Goal: Task Accomplishment & Management: Complete application form

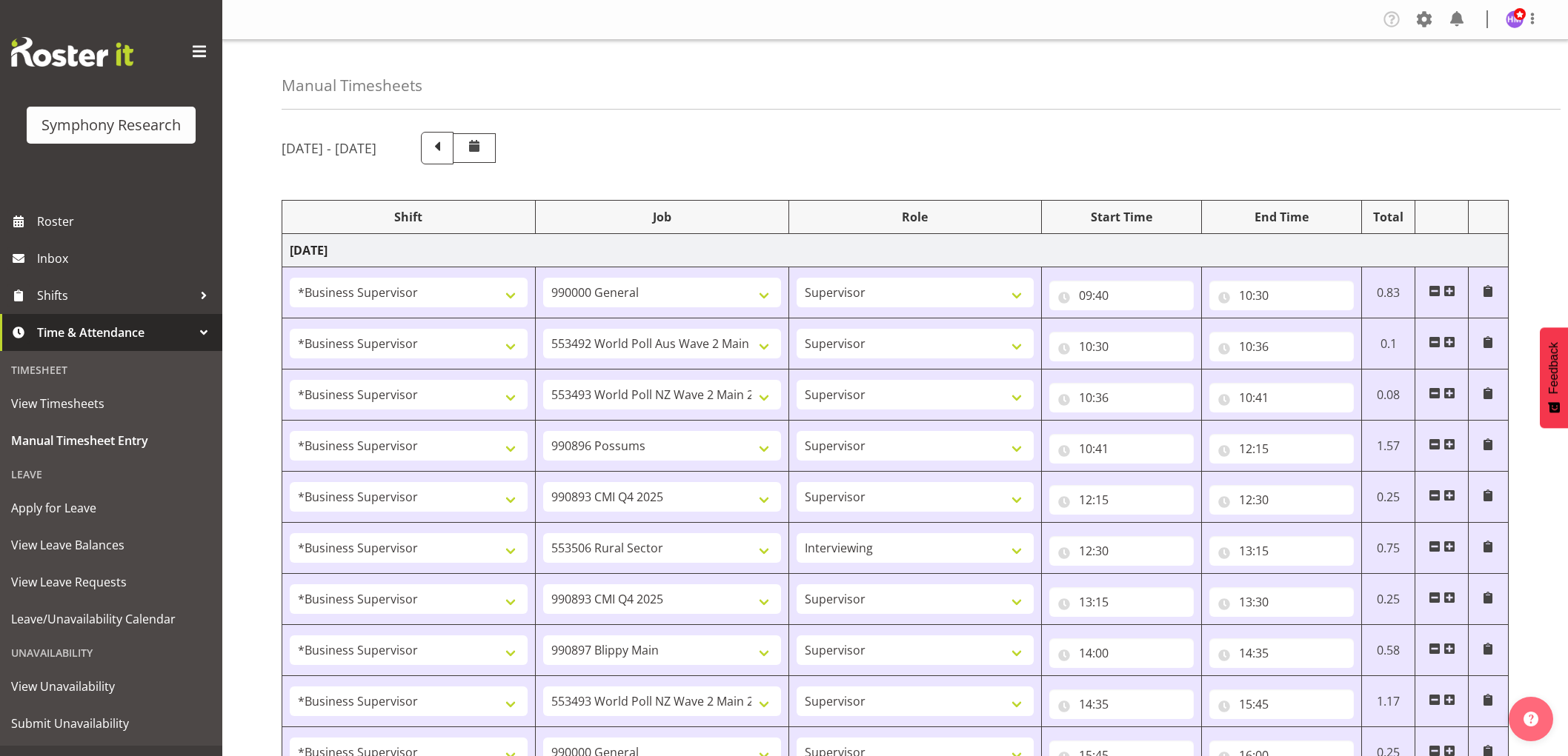
select select "1607"
select select "743"
select select "1607"
select select "10499"
select select "1607"
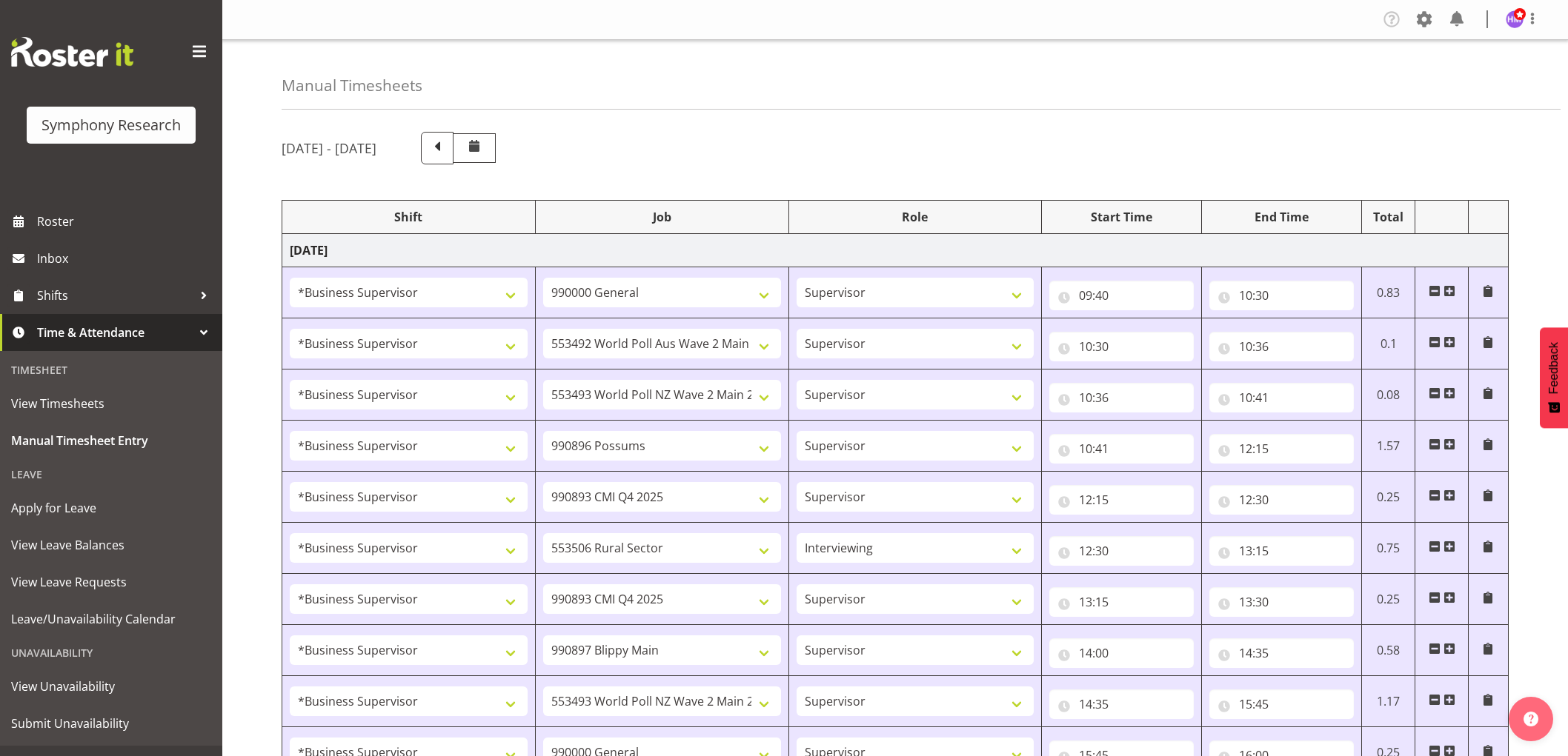
select select "10527"
select select "1607"
select select "10633"
select select "1607"
select select "10575"
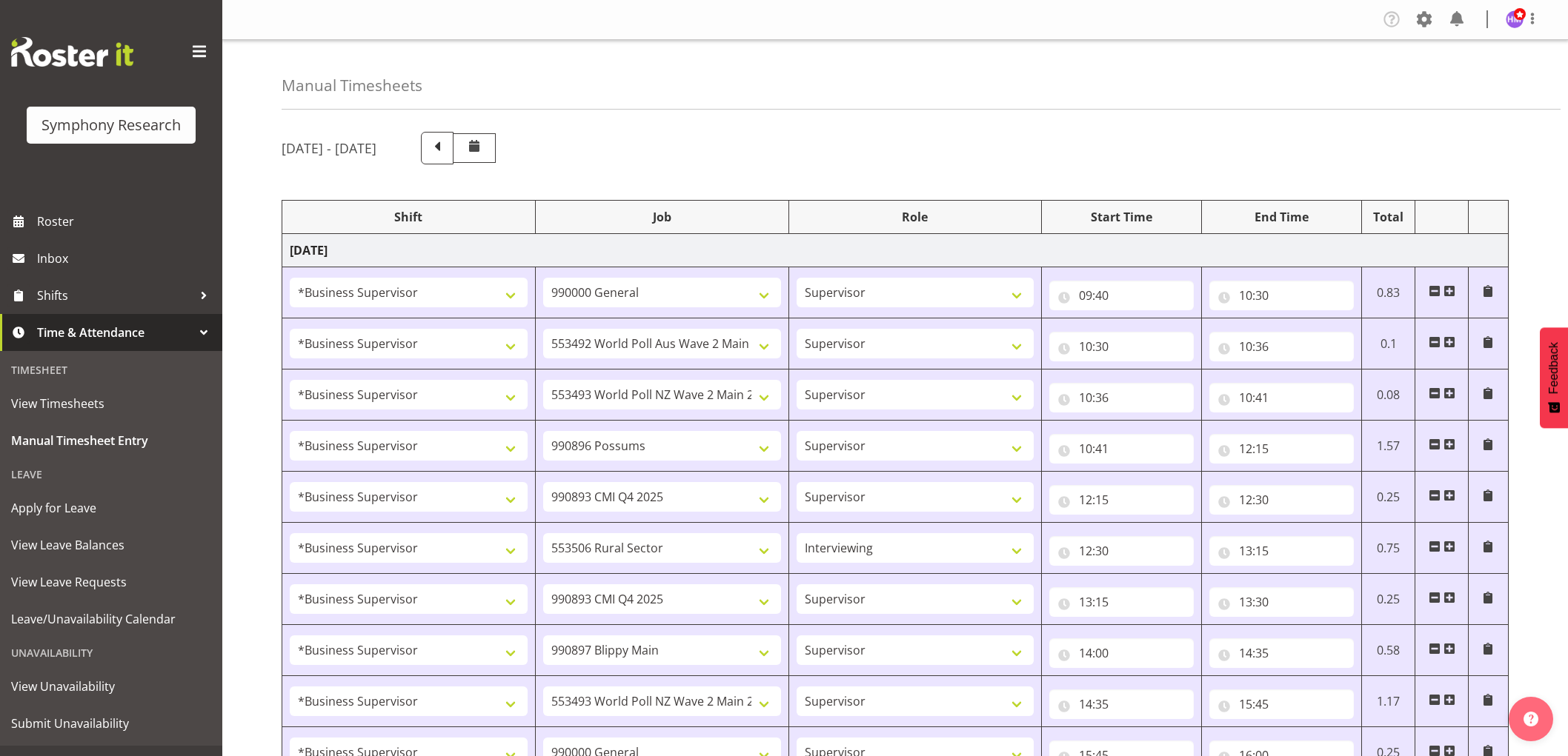
select select "1607"
select select "10587"
select select "47"
select select "1607"
select select "10575"
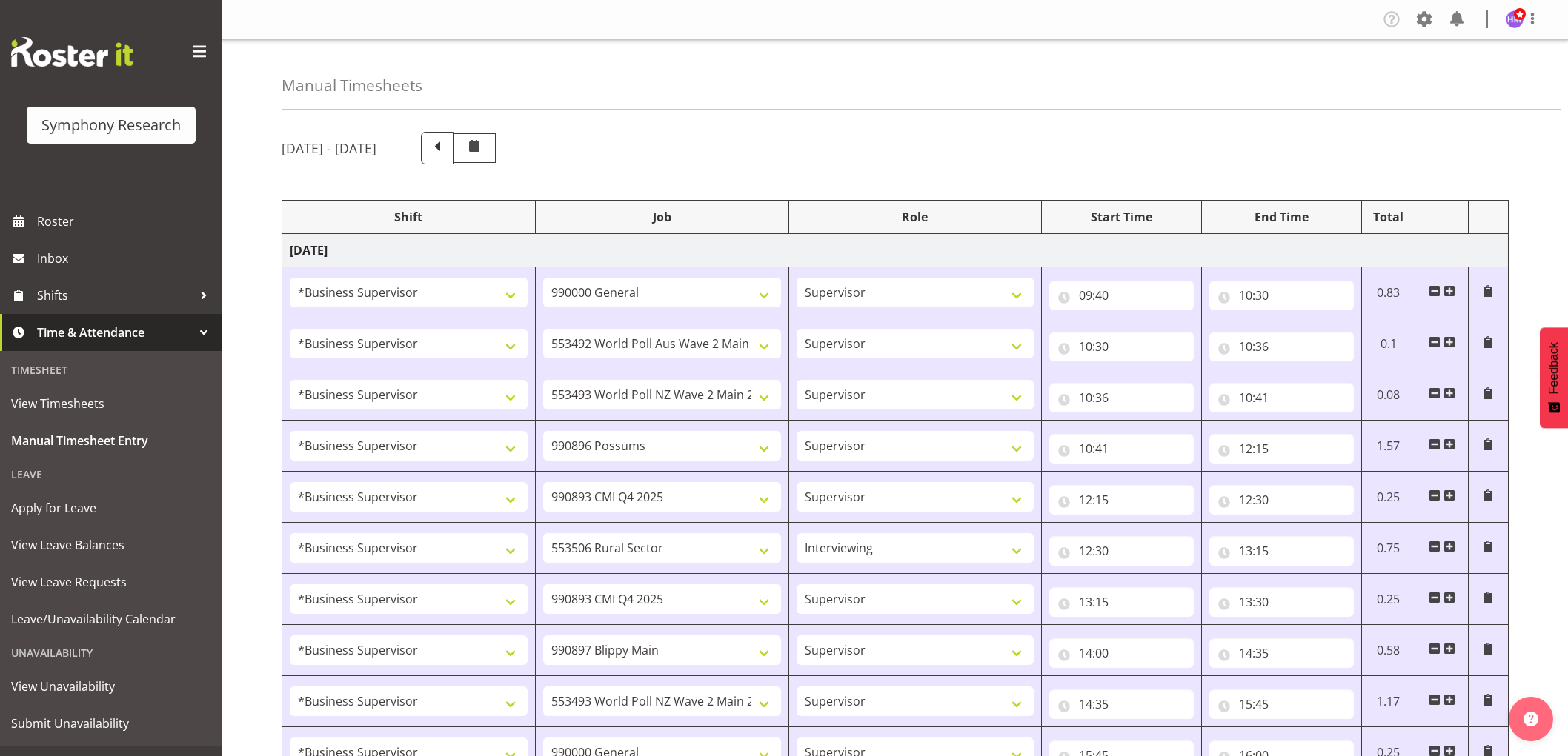
select select "1607"
select select "10631"
select select "1607"
select select "10527"
select select "1607"
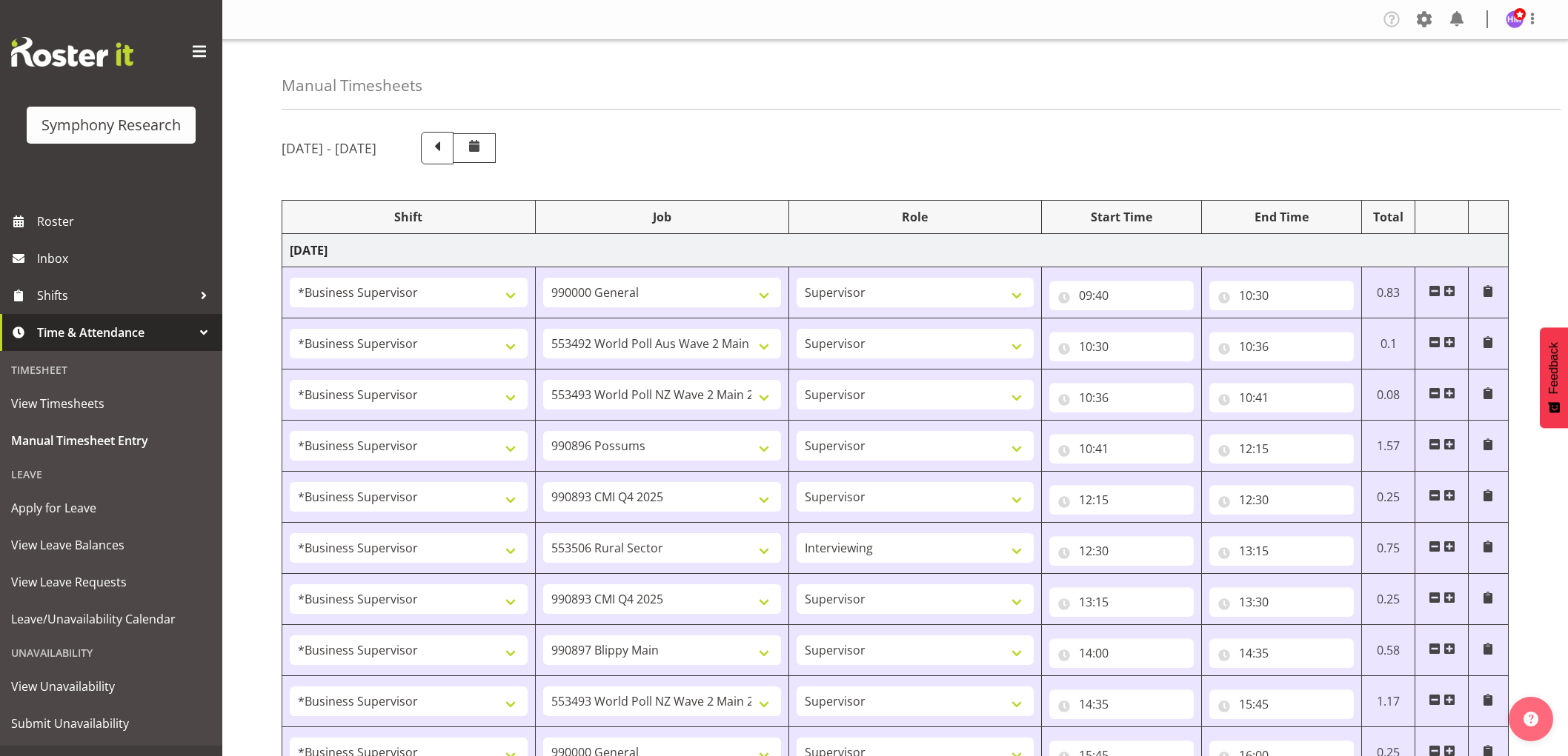
select select "743"
select select "1607"
select select "10499"
select select "1607"
select select "743"
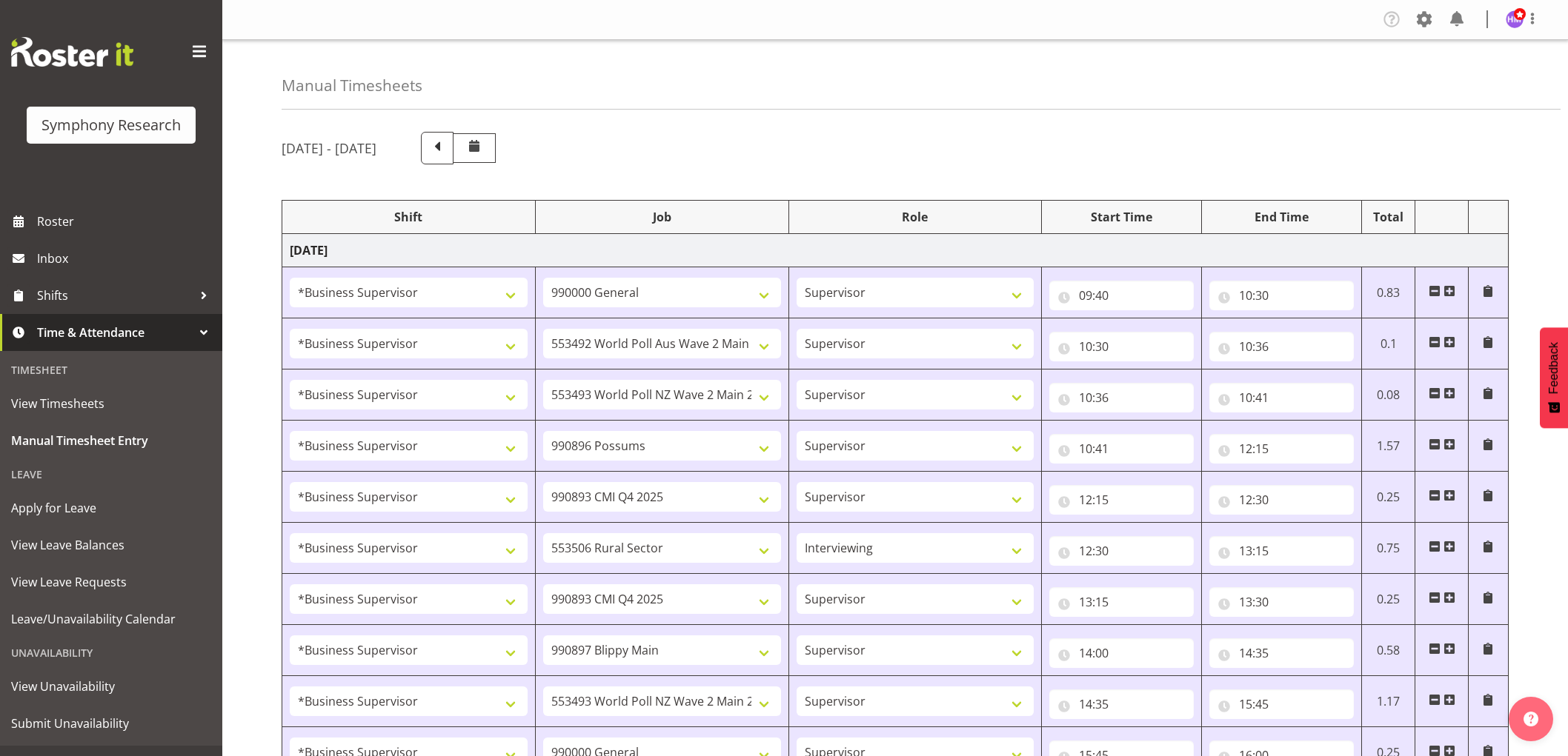
select select "1607"
select select "10631"
select select "1607"
select select "9426"
select select "1607"
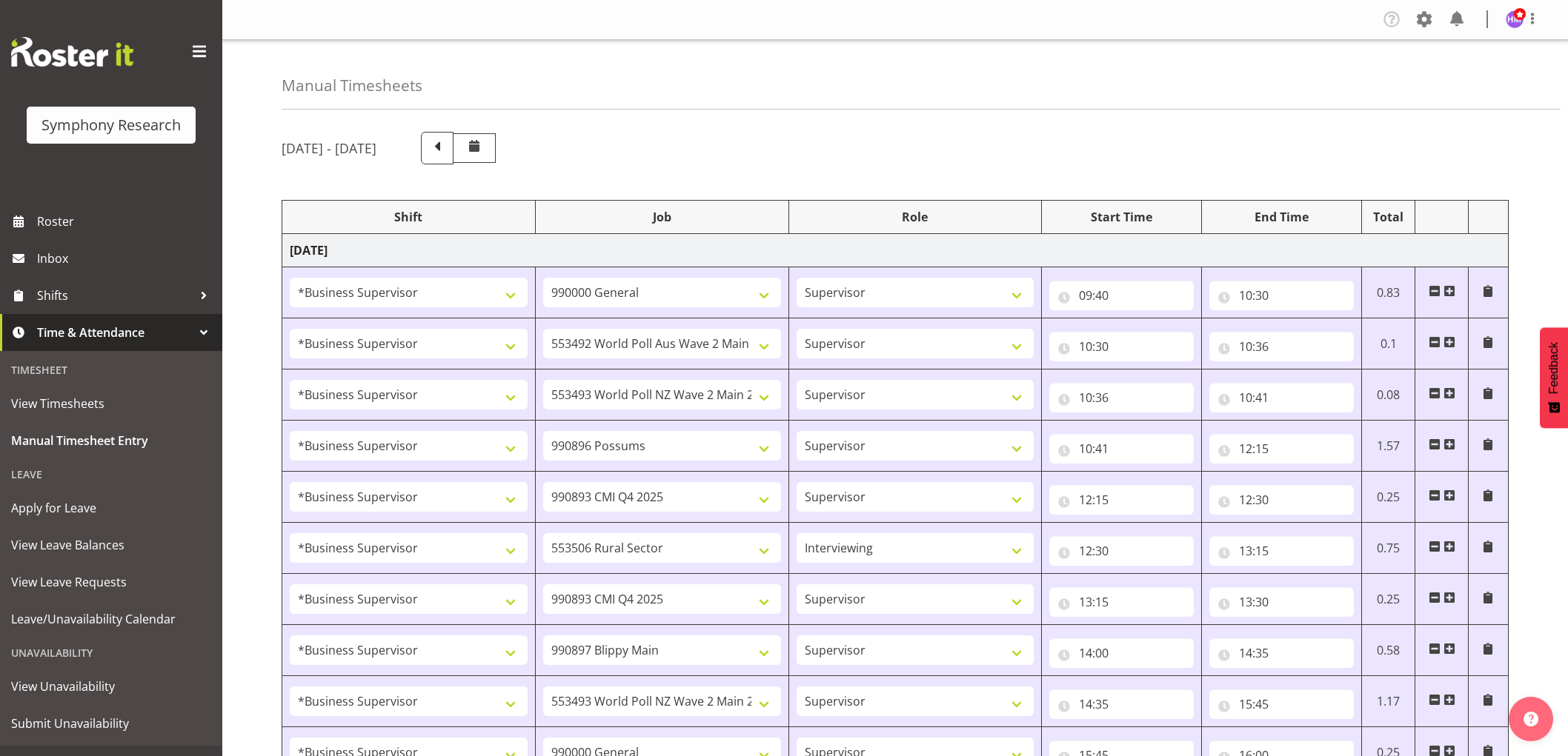
select select "10633"
select select "1607"
select select "10587"
select select "1607"
select select "10527"
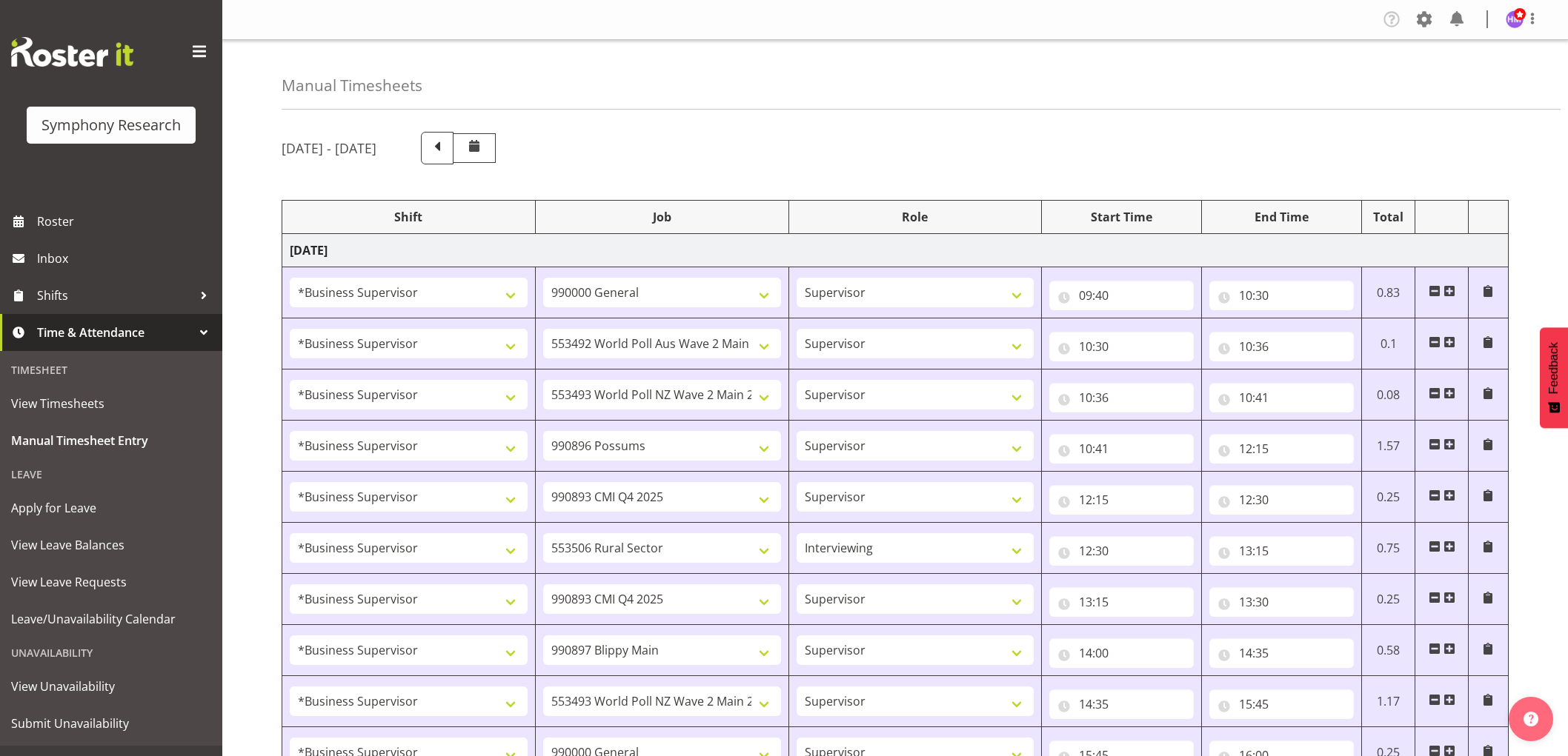
select select "1607"
select select "10499"
select select "1607"
select select "10485"
select select "1607"
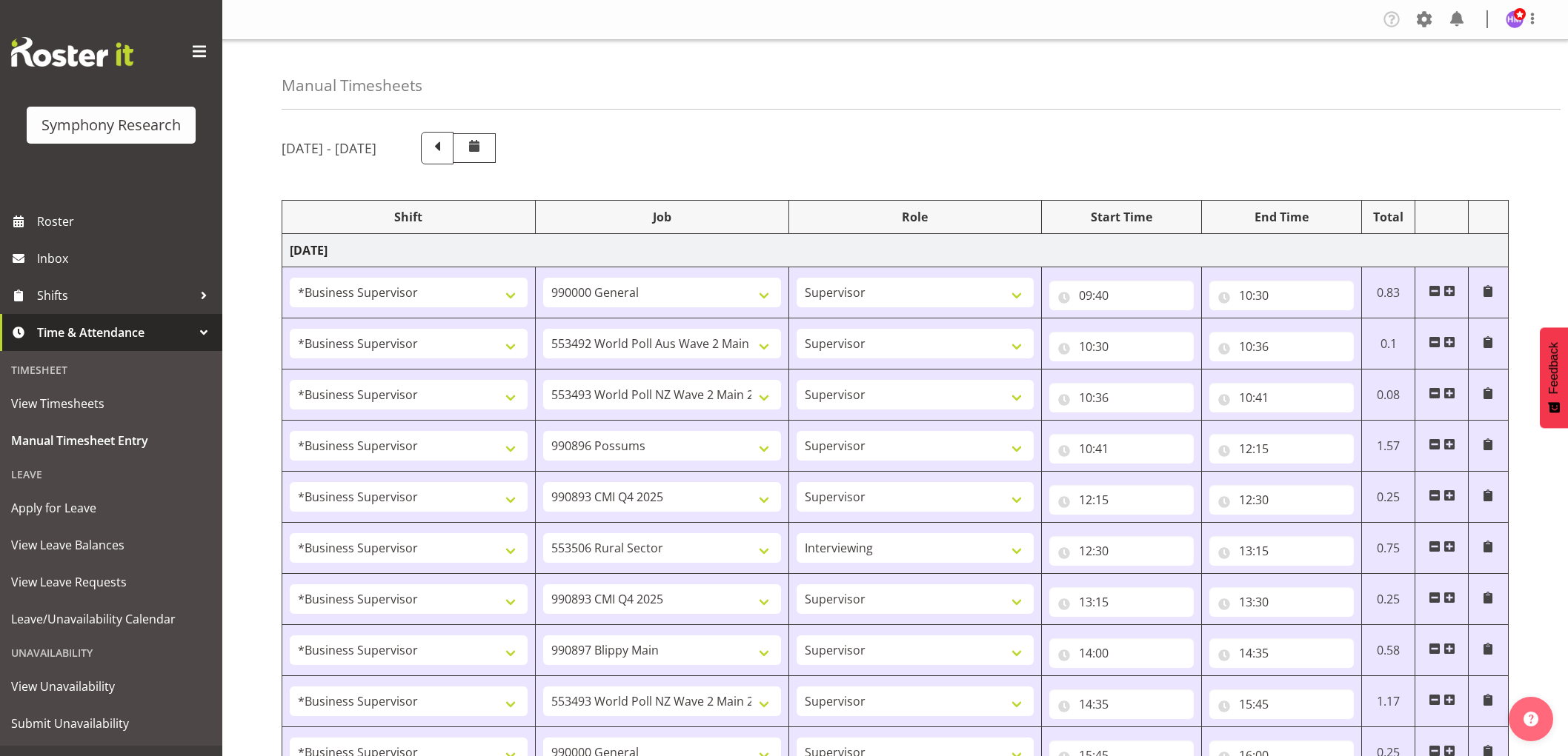
select select "10242"
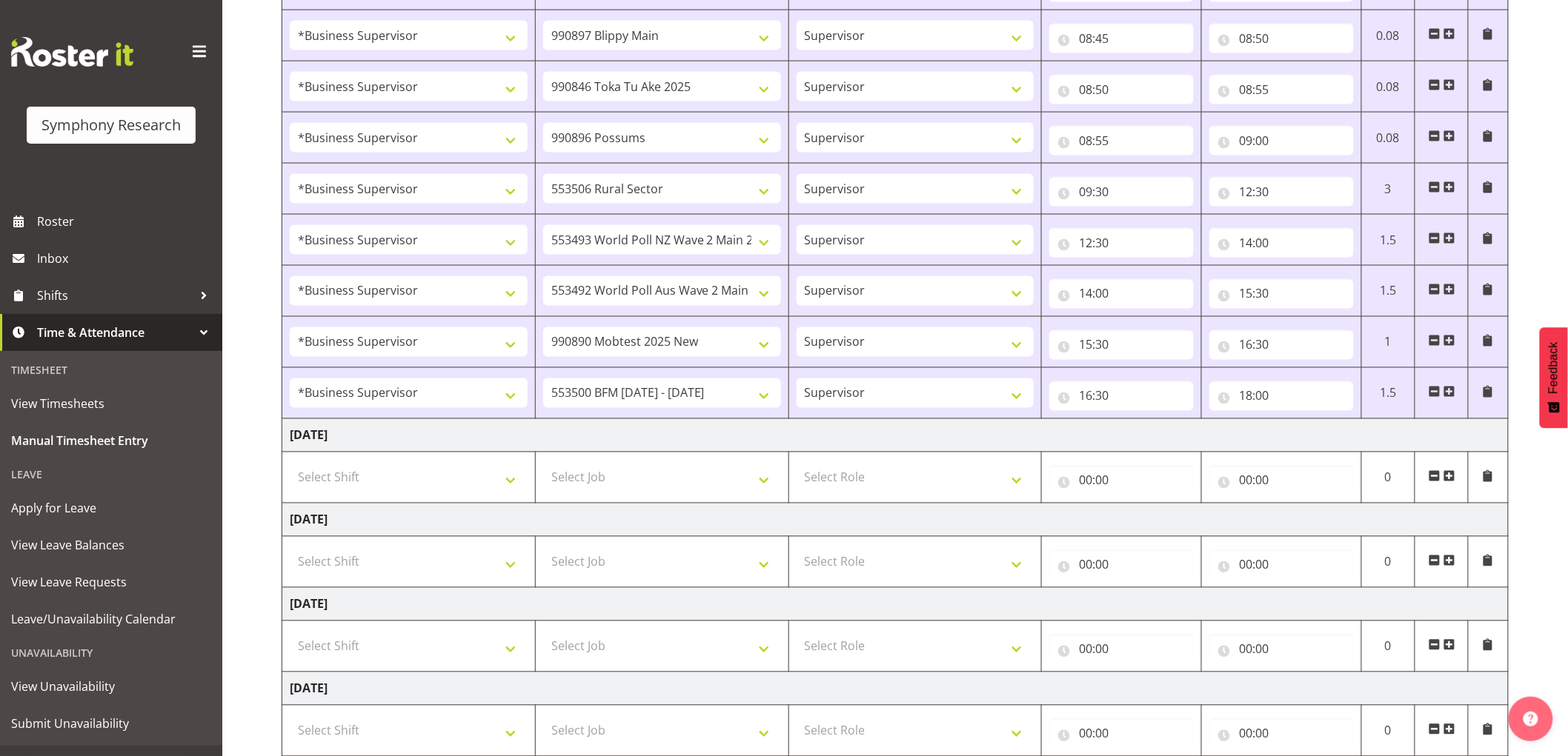
scroll to position [1087, 0]
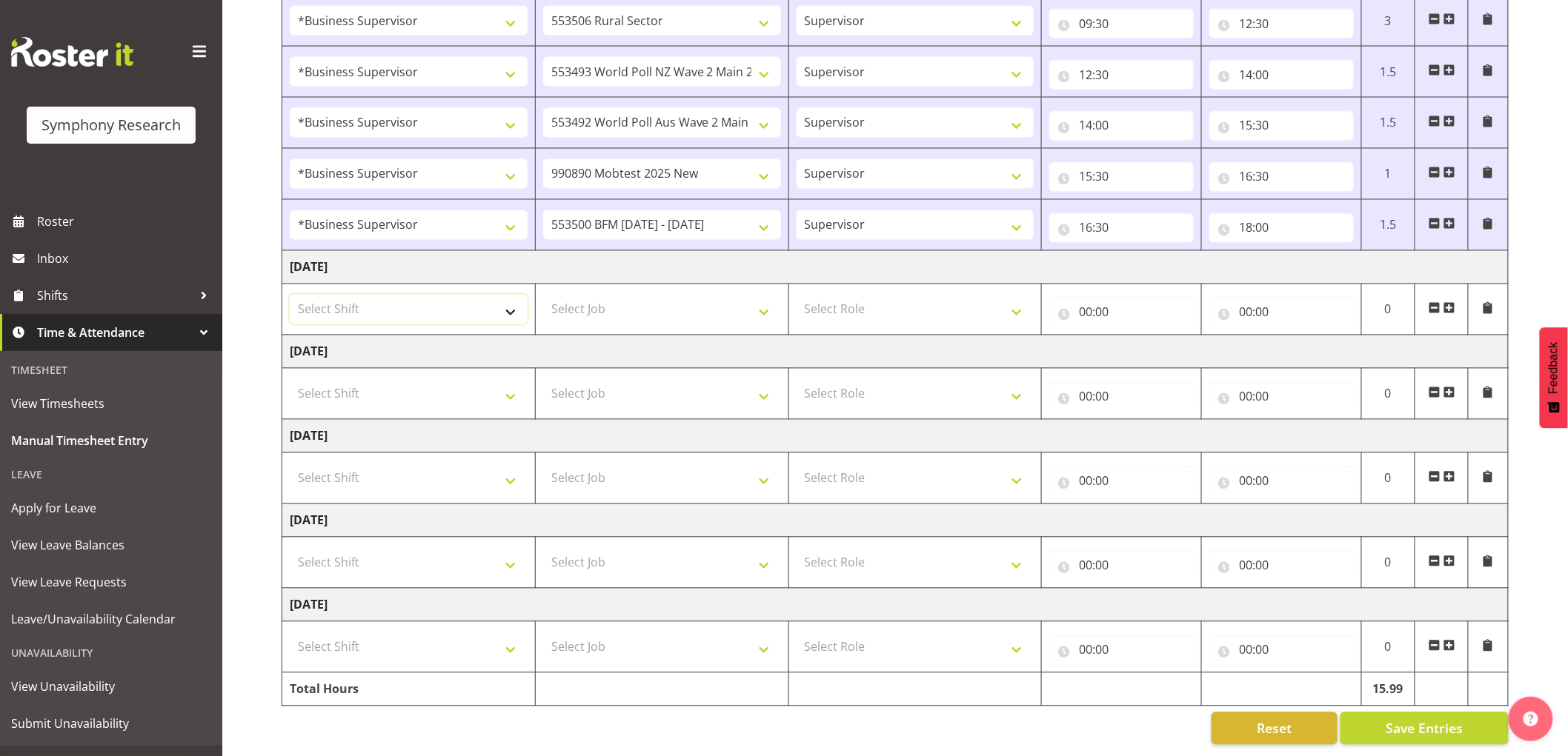
click at [313, 295] on select "Select Shift !!Weekend Residential (Roster IT Shift Label) *Business 9/10am ~ 4…" at bounding box center [409, 310] width 238 height 30
click at [610, 295] on select "Select Job 550060 IF Admin 553492 World Poll Aus Wave 2 Main 2025 553493 World …" at bounding box center [662, 310] width 238 height 30
click at [640, 299] on select "Select Job 550060 IF Admin 553492 World Poll Aus Wave 2 Main 2025 553493 World …" at bounding box center [662, 310] width 238 height 30
click at [696, 220] on select "550060 IF Admin 553492 World Poll Aus Wave 2 Main 2025 553493 World Poll NZ Wav…" at bounding box center [662, 225] width 238 height 30
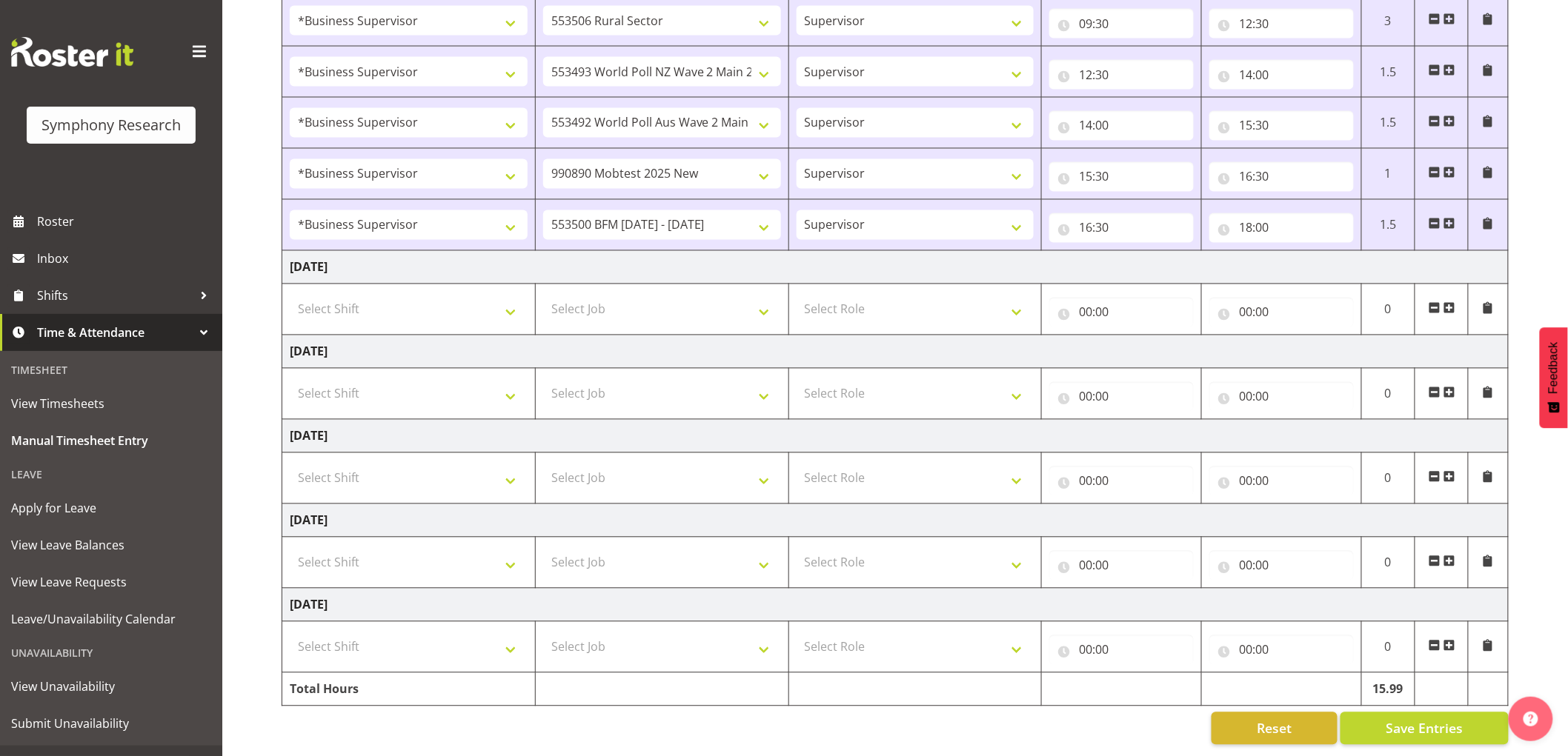
click at [685, 315] on td "Select Job 550060 IF Admin 553492 World Poll Aus Wave 2 Main 2025 553493 World …" at bounding box center [662, 310] width 254 height 51
click at [694, 296] on select "Select Job 550060 IF Admin 553492 World Poll Aus Wave 2 Main 2025 553493 World …" at bounding box center [662, 310] width 238 height 30
click at [1270, 214] on input "18:00" at bounding box center [1281, 228] width 144 height 30
click at [1347, 252] on select "00 01 02 03 04 05 06 07 08 09 10 11 12 13 14 15 16 17 18 19 20 21 22 23 24 25 2…" at bounding box center [1348, 266] width 33 height 30
select select "5"
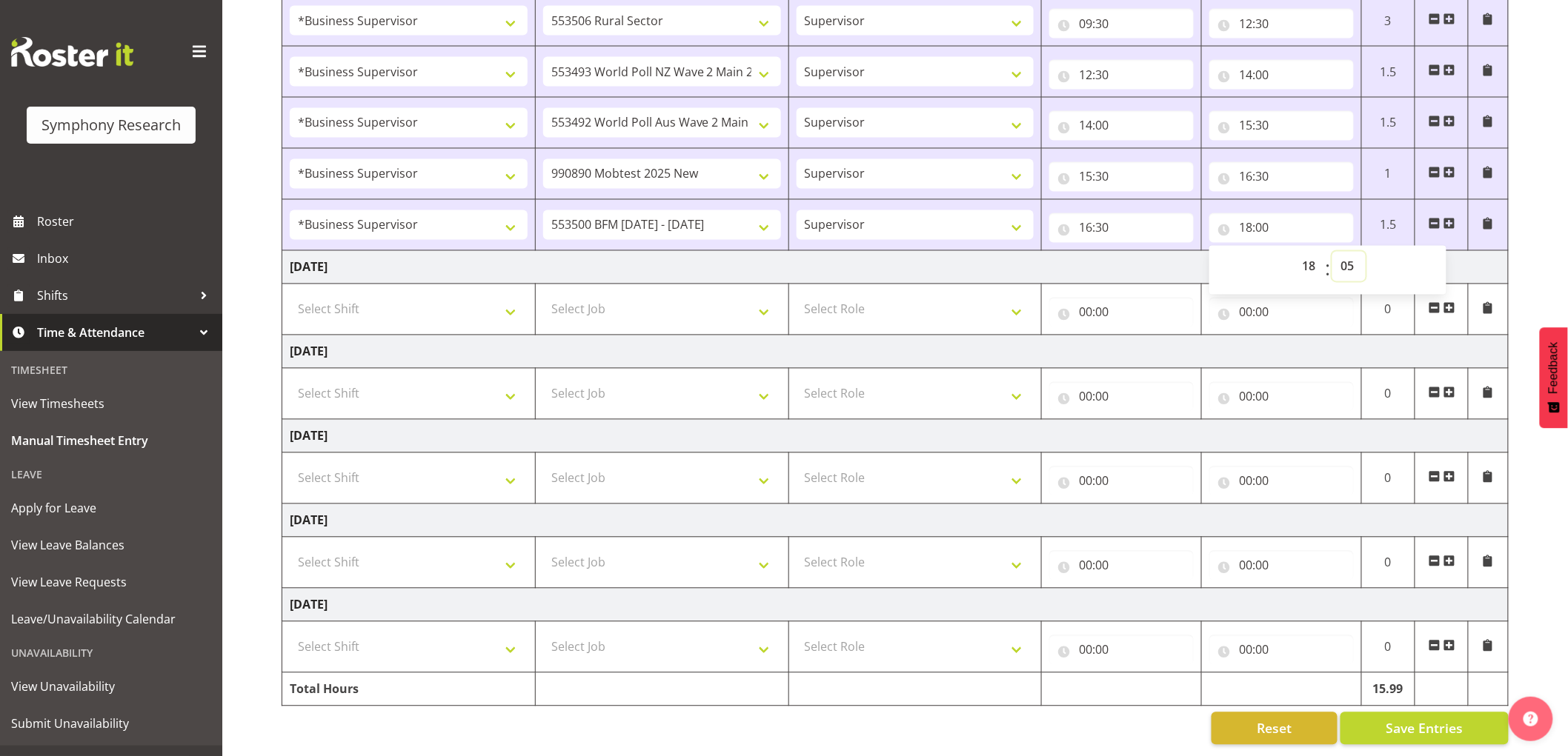
click at [1332, 252] on select "00 01 02 03 04 05 06 07 08 09 10 11 12 13 14 15 16 17 18 19 20 21 22 23 24 25 2…" at bounding box center [1348, 266] width 33 height 30
type input "18:05"
click at [1440, 720] on span "Save Entries" at bounding box center [1424, 729] width 77 height 19
